Goal: Transaction & Acquisition: Book appointment/travel/reservation

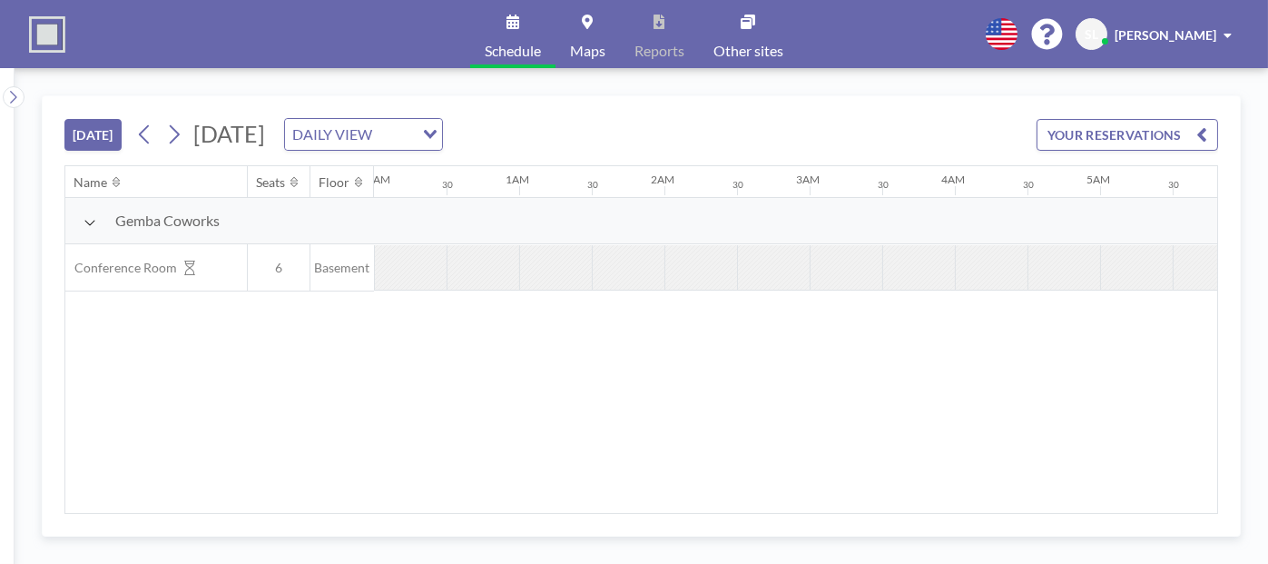
scroll to position [0, 2642]
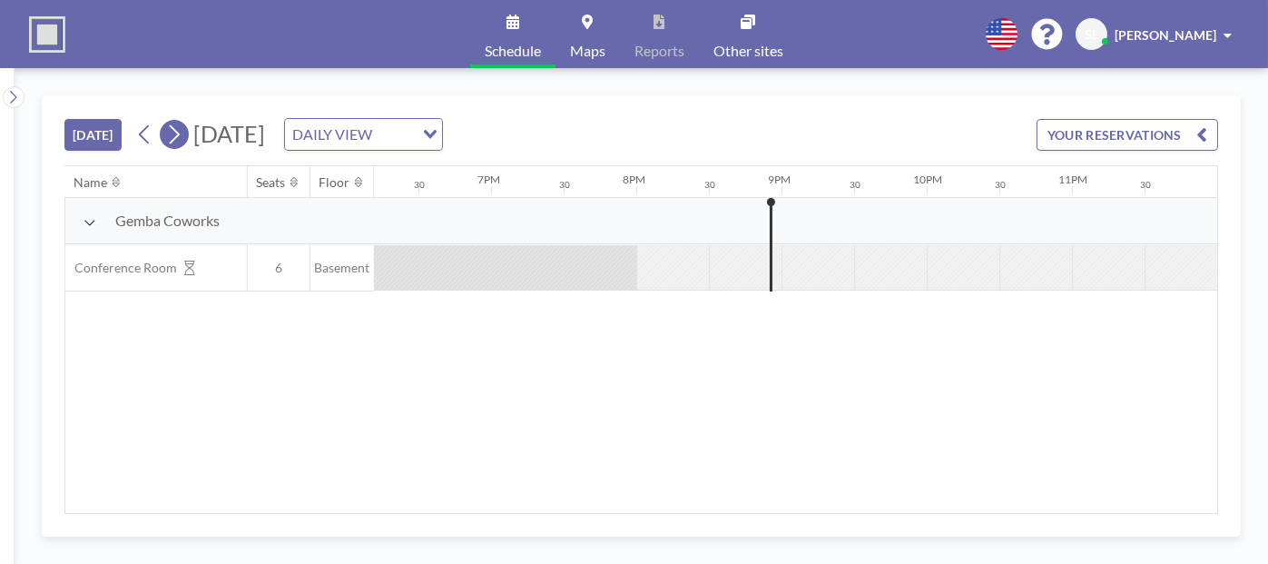
click at [182, 131] on icon at bounding box center [173, 134] width 17 height 27
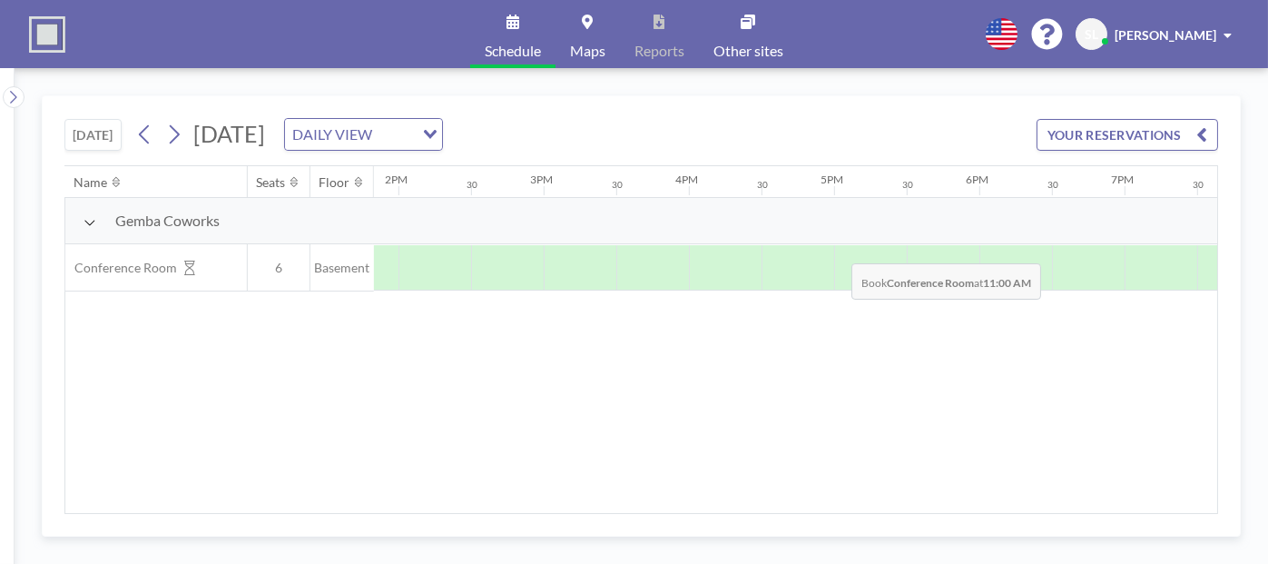
scroll to position [0, 2027]
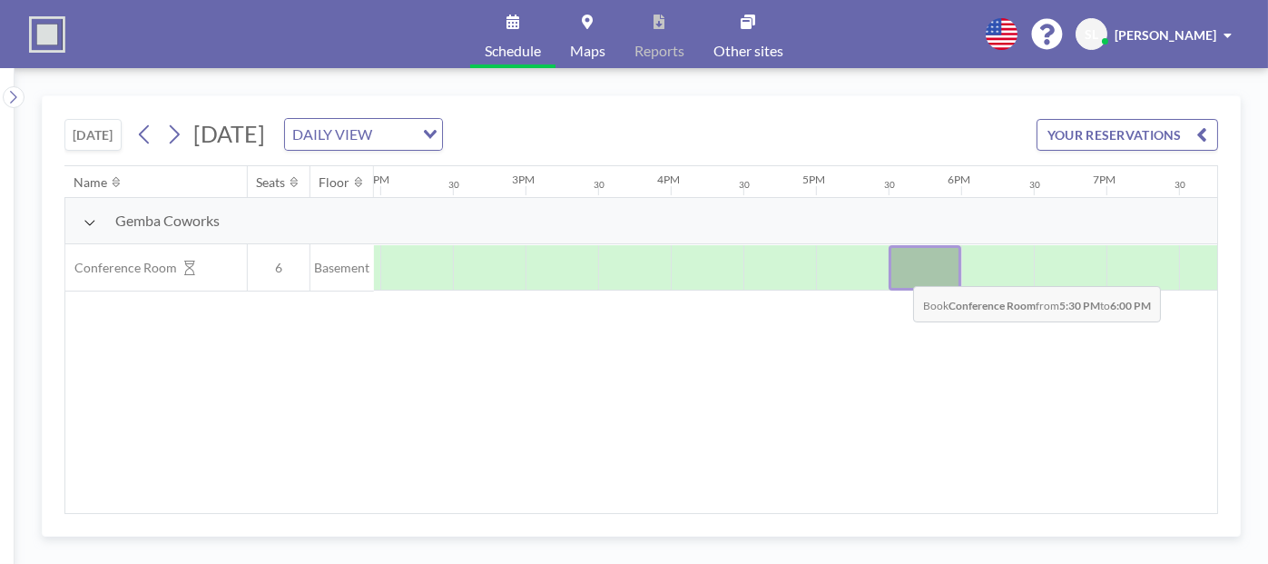
click at [899, 270] on div at bounding box center [925, 267] width 73 height 45
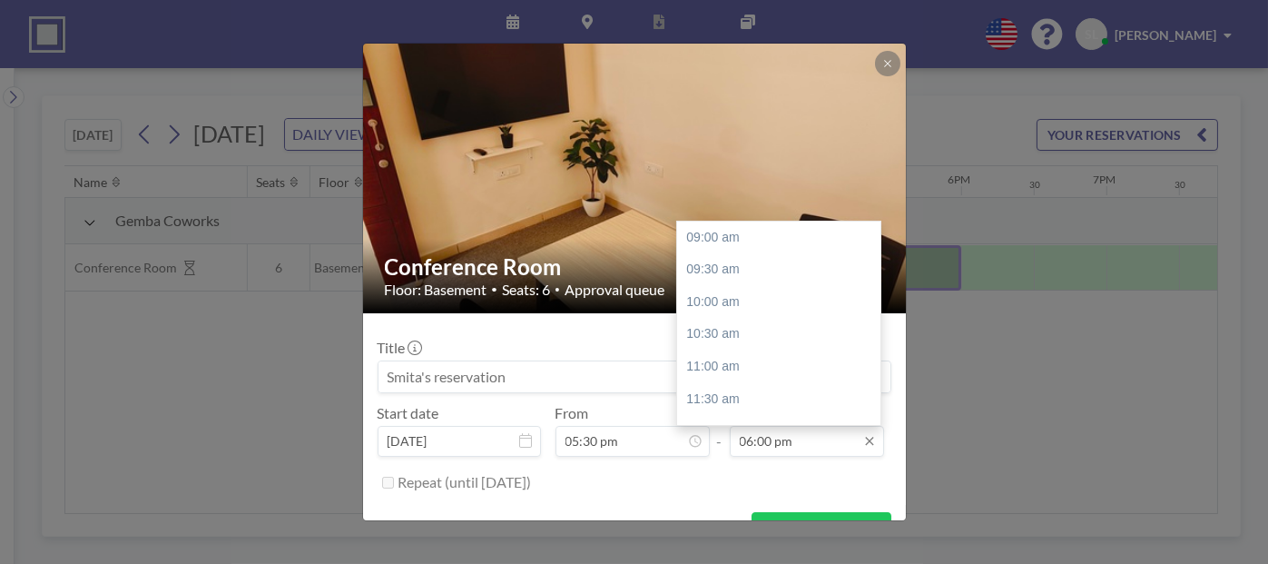
scroll to position [539, 0]
click at [727, 340] on div "07:00 pm" at bounding box center [783, 344] width 212 height 33
type input "07:00 pm"
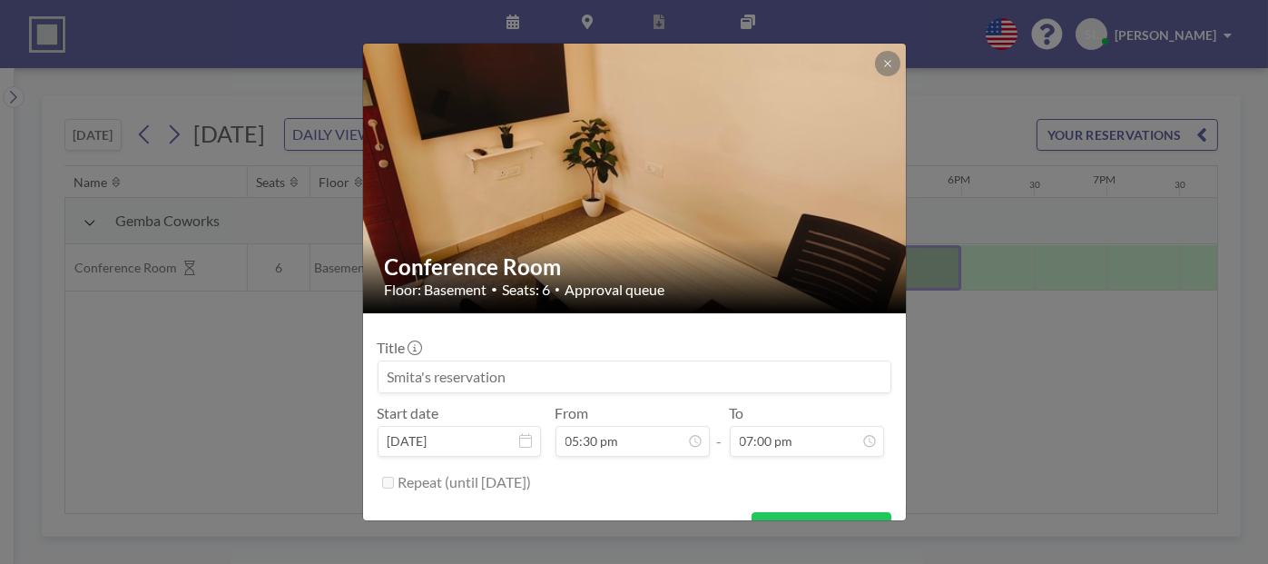
scroll to position [35, 0]
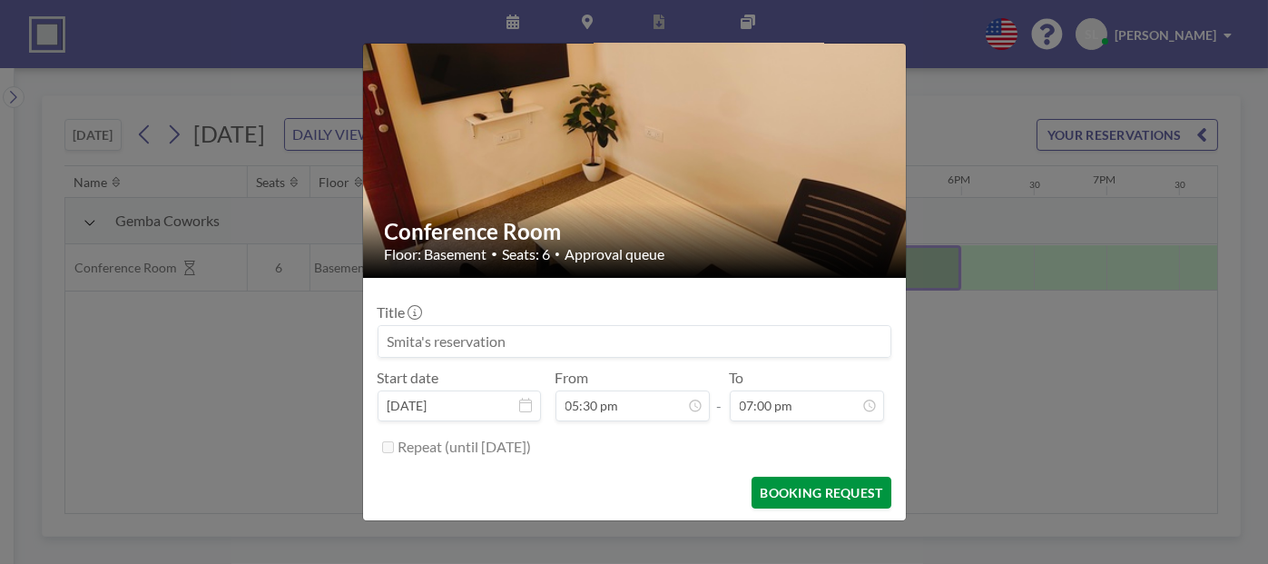
click at [857, 495] on button "BOOKING REQUEST" at bounding box center [821, 493] width 139 height 32
